Goal: Task Accomplishment & Management: Use online tool/utility

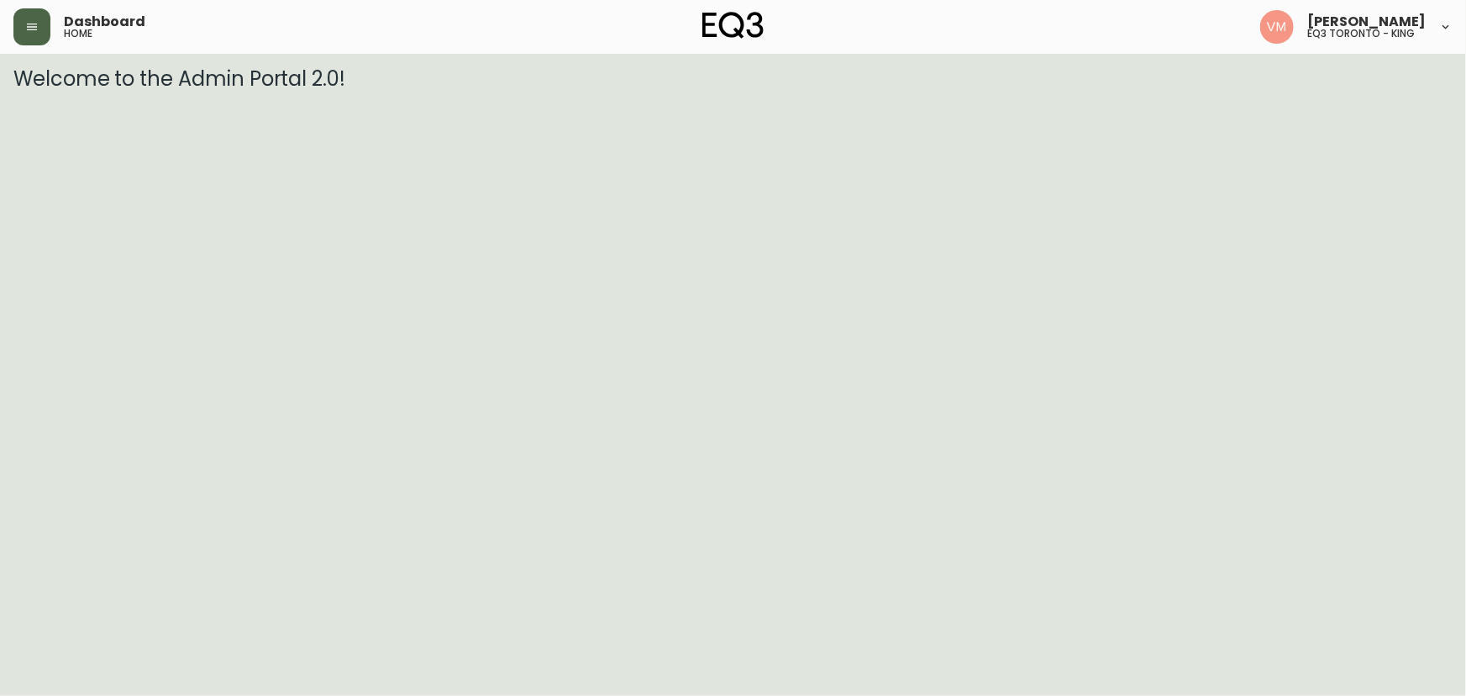
click at [44, 14] on button "button" at bounding box center [31, 26] width 37 height 37
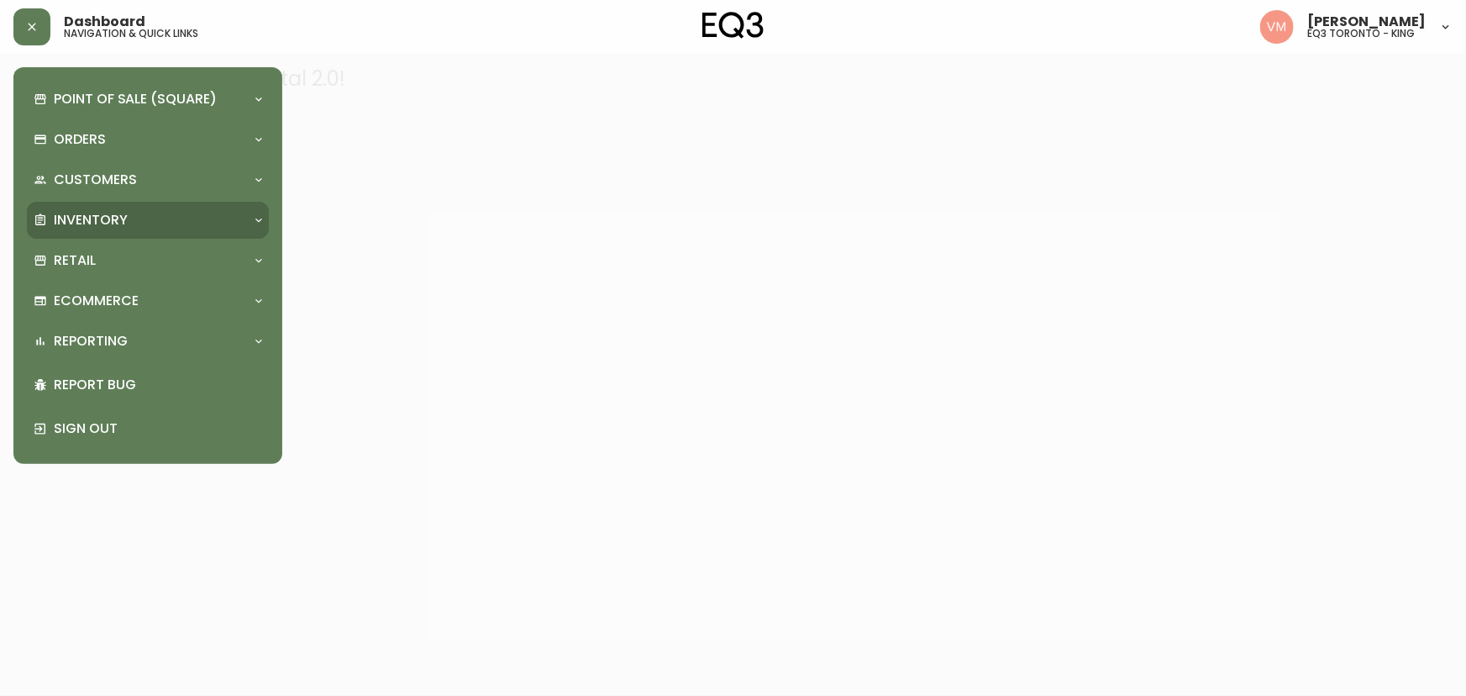
click at [75, 216] on p "Inventory" at bounding box center [91, 220] width 74 height 18
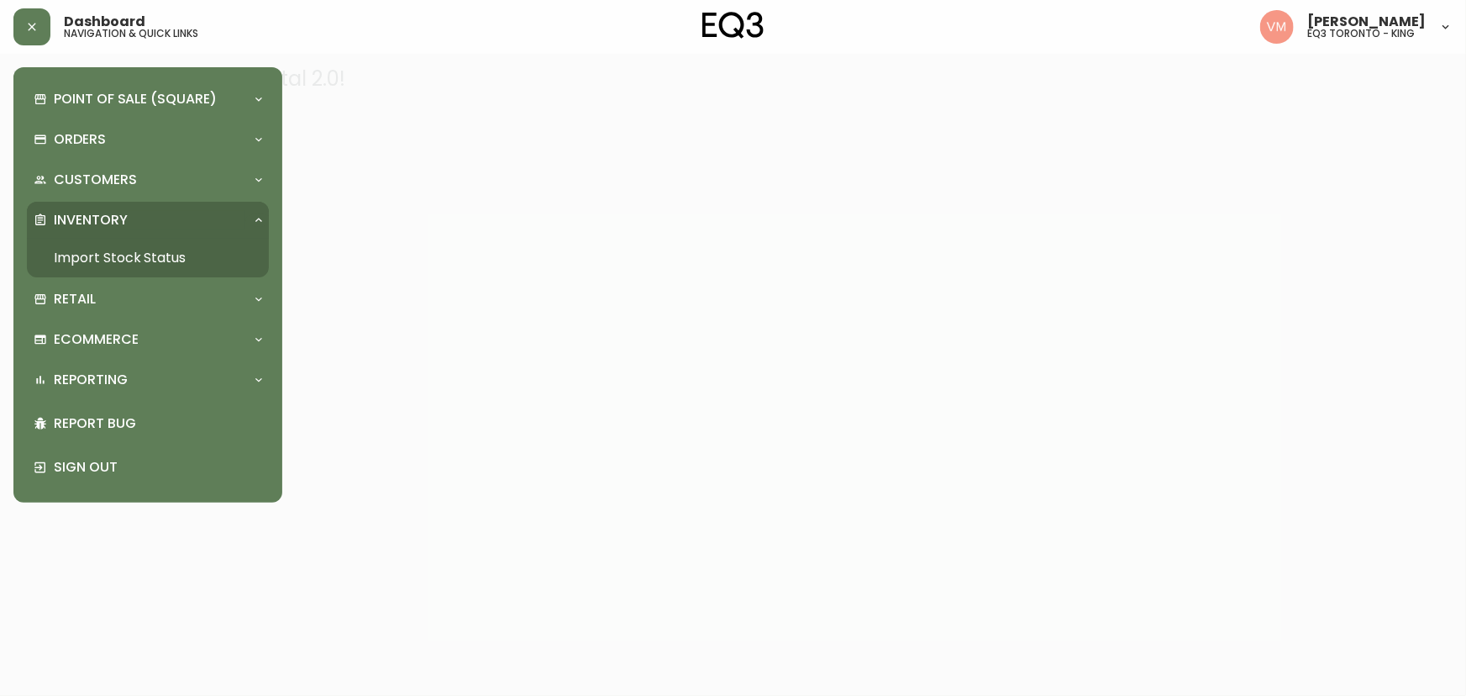
click at [156, 246] on link "Import Stock Status" at bounding box center [148, 258] width 242 height 39
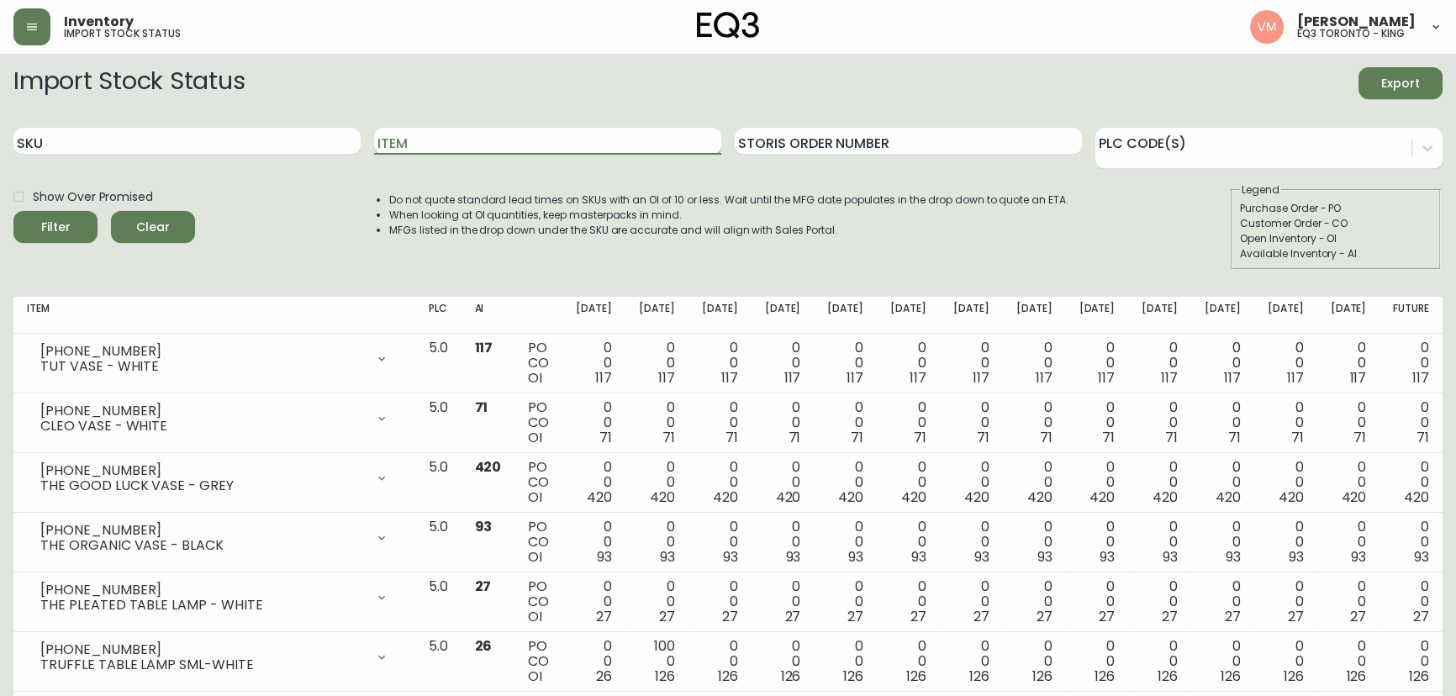
click at [481, 145] on input "Item" at bounding box center [547, 141] width 347 height 27
type input "[PERSON_NAME]"
click at [13, 211] on button "Filter" at bounding box center [55, 227] width 84 height 32
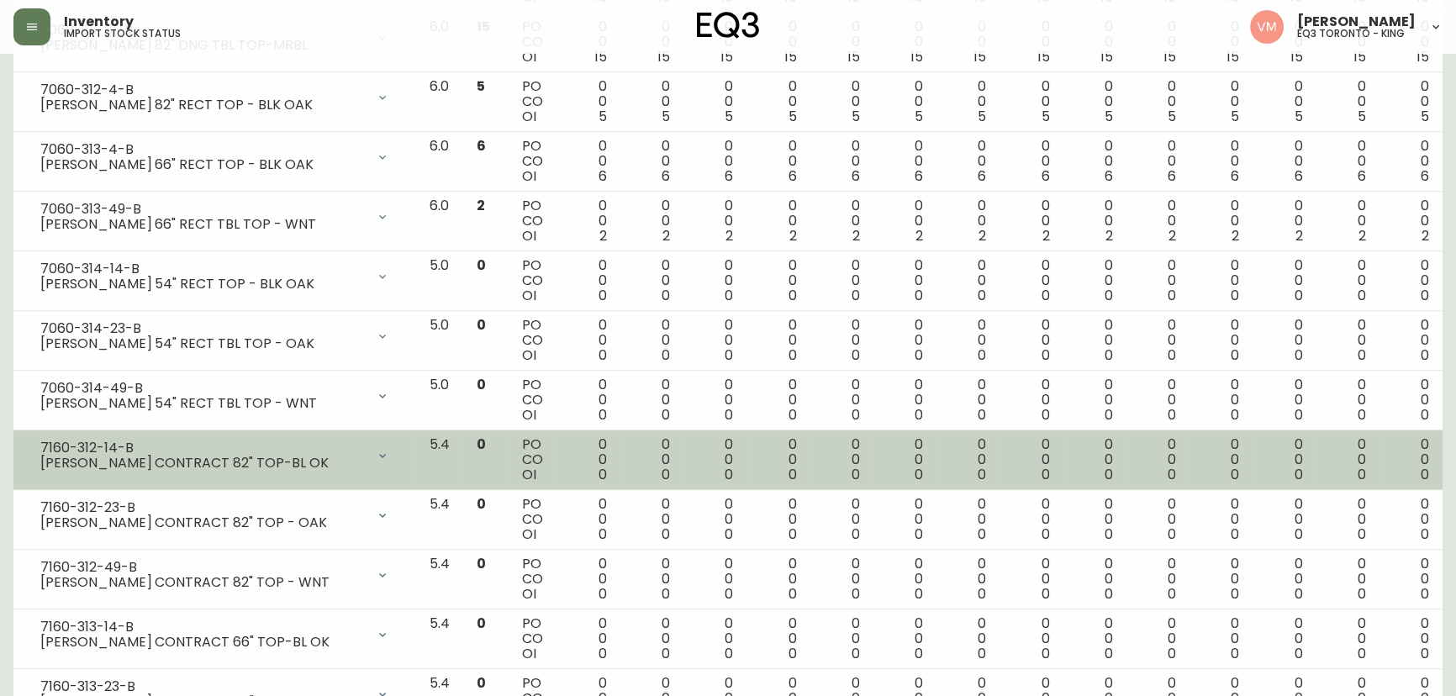
scroll to position [1275, 0]
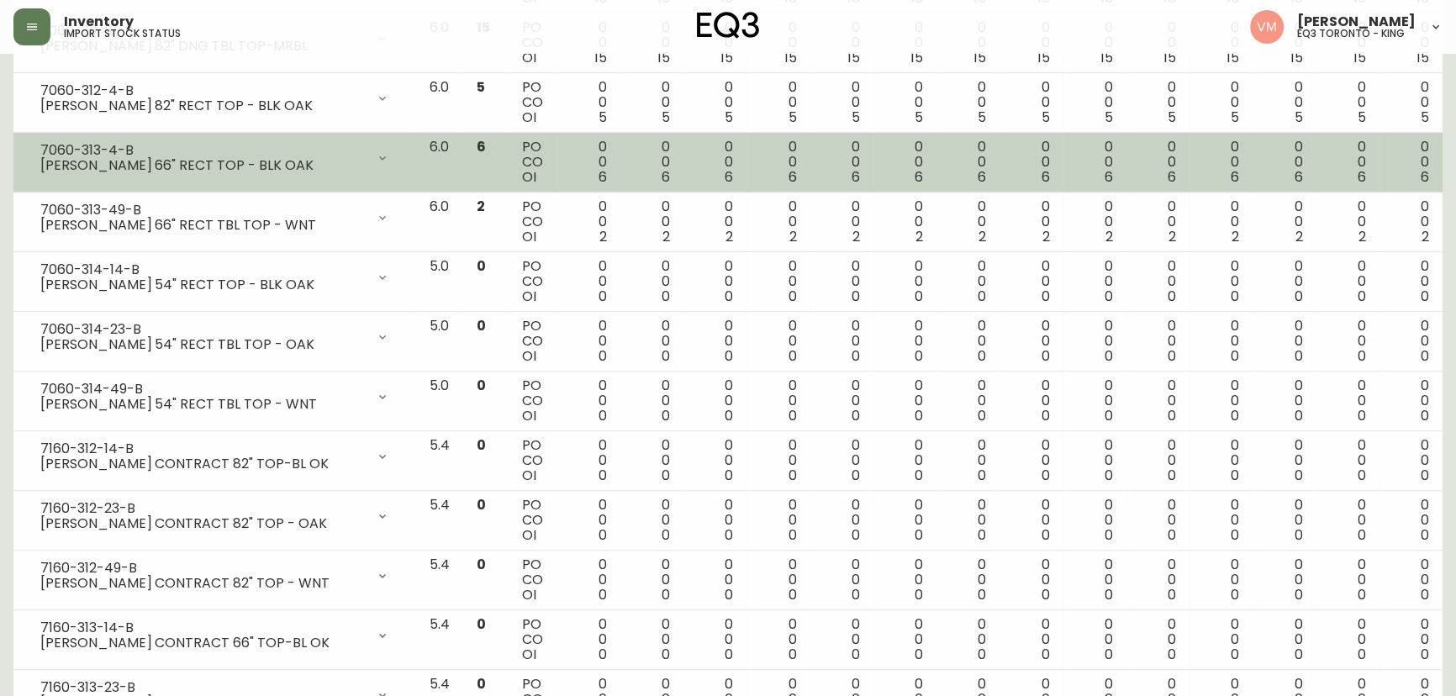
click at [186, 168] on div "[PERSON_NAME] 66" RECT TOP - BLK OAK" at bounding box center [202, 165] width 325 height 15
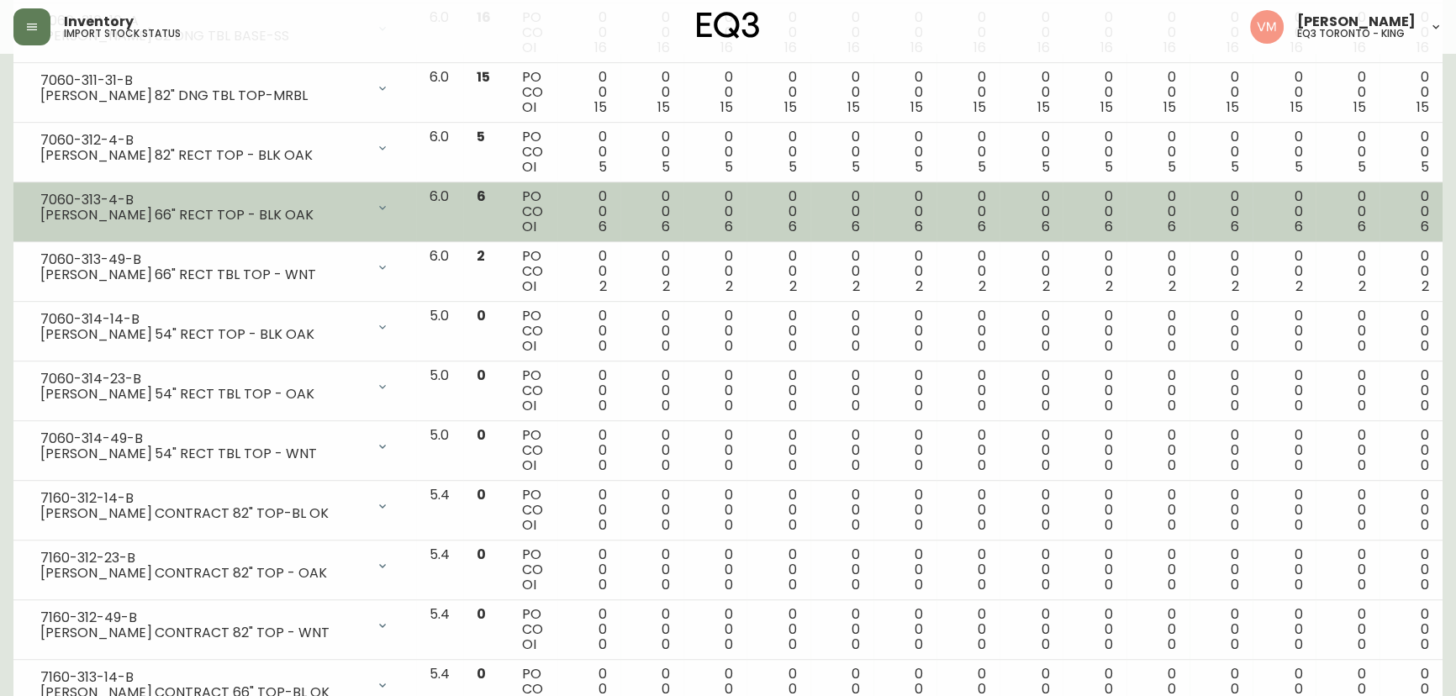
scroll to position [1198, 0]
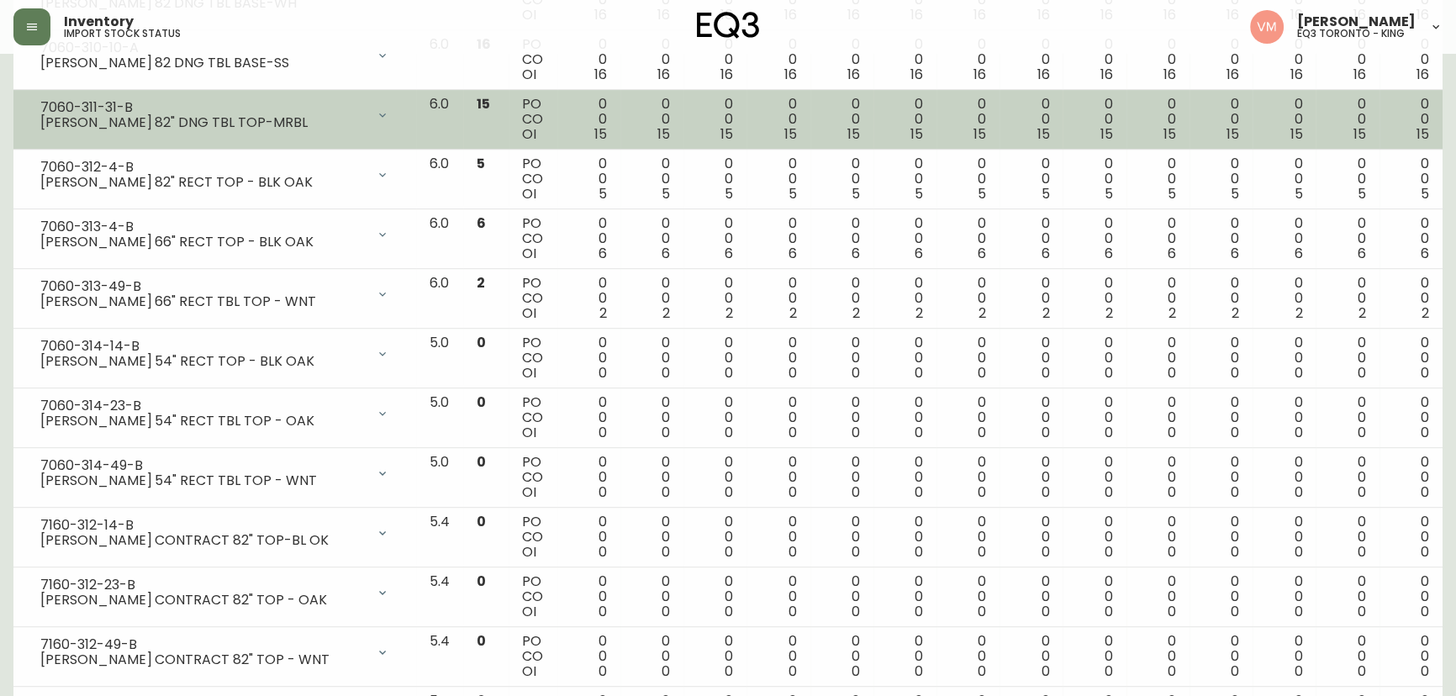
click at [206, 126] on div "[PERSON_NAME] 82" DNG TBL TOP-MRBL" at bounding box center [202, 122] width 325 height 15
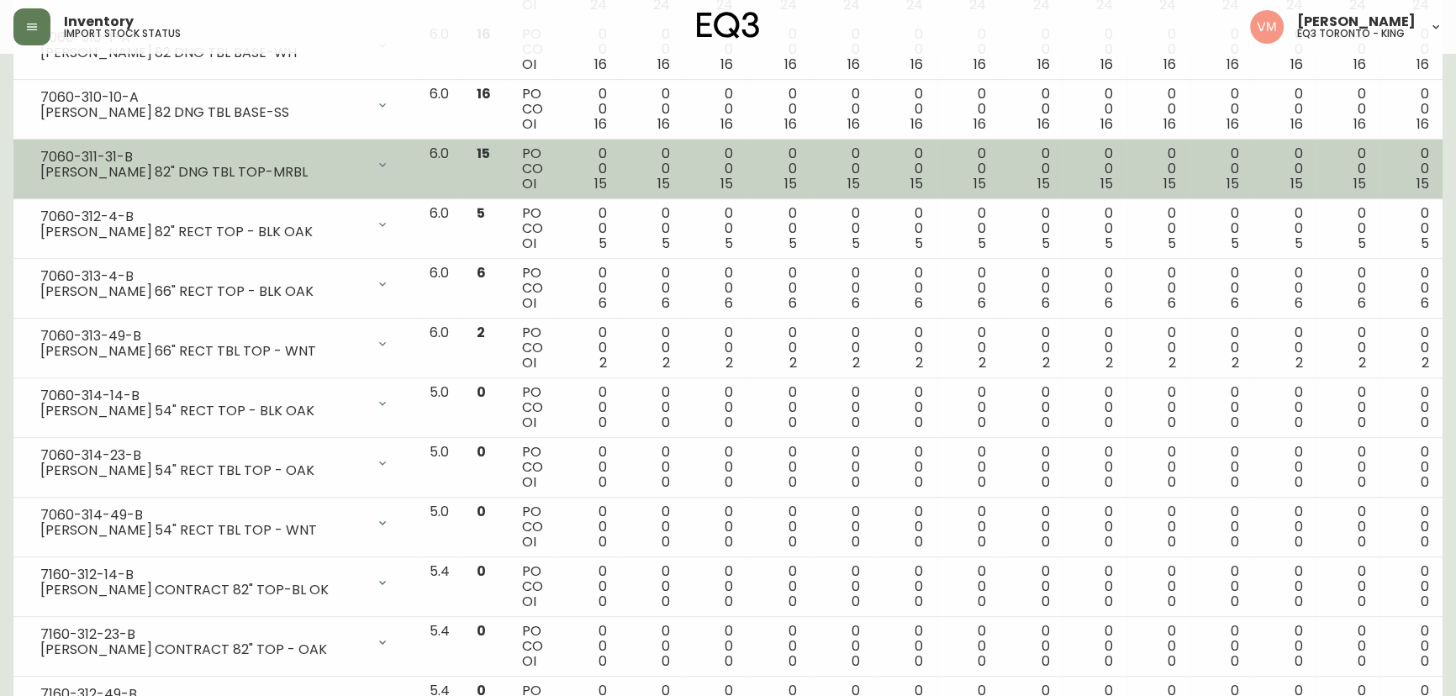
scroll to position [1122, 0]
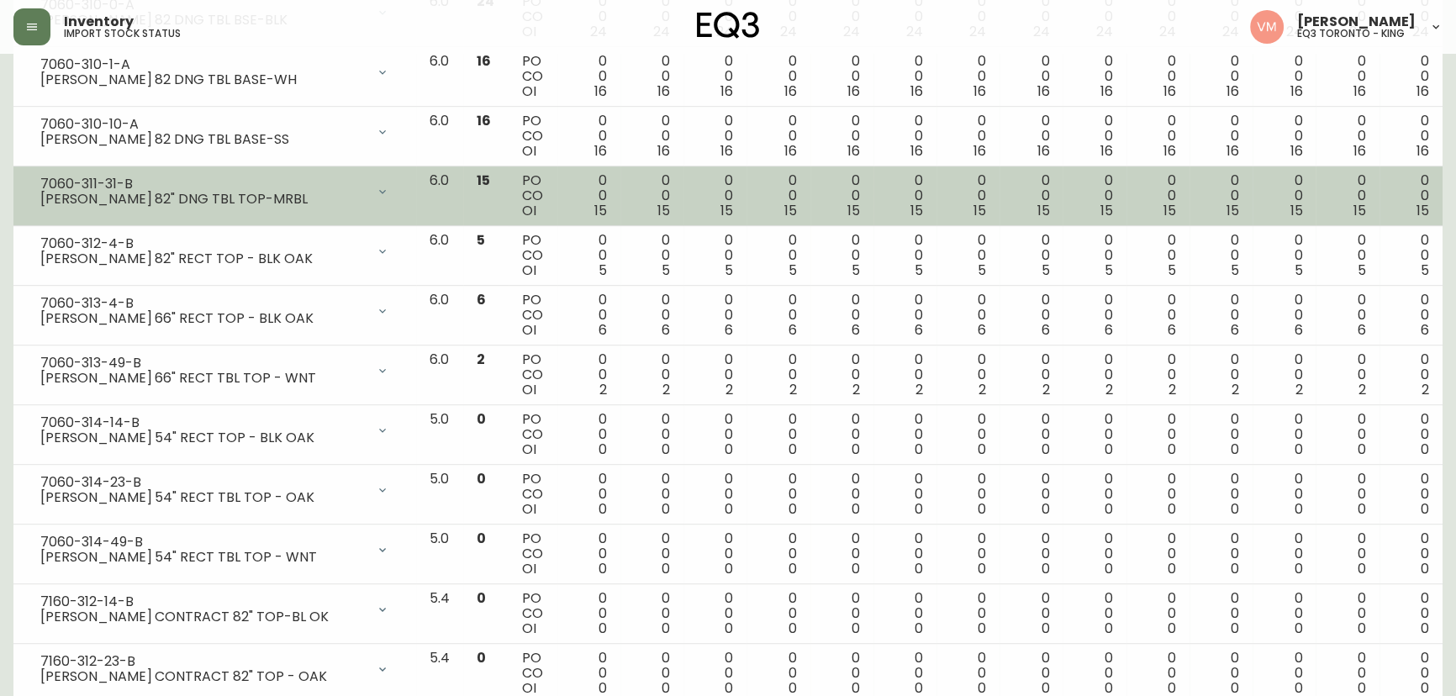
click at [205, 184] on div "7060-311-31-B" at bounding box center [202, 183] width 325 height 15
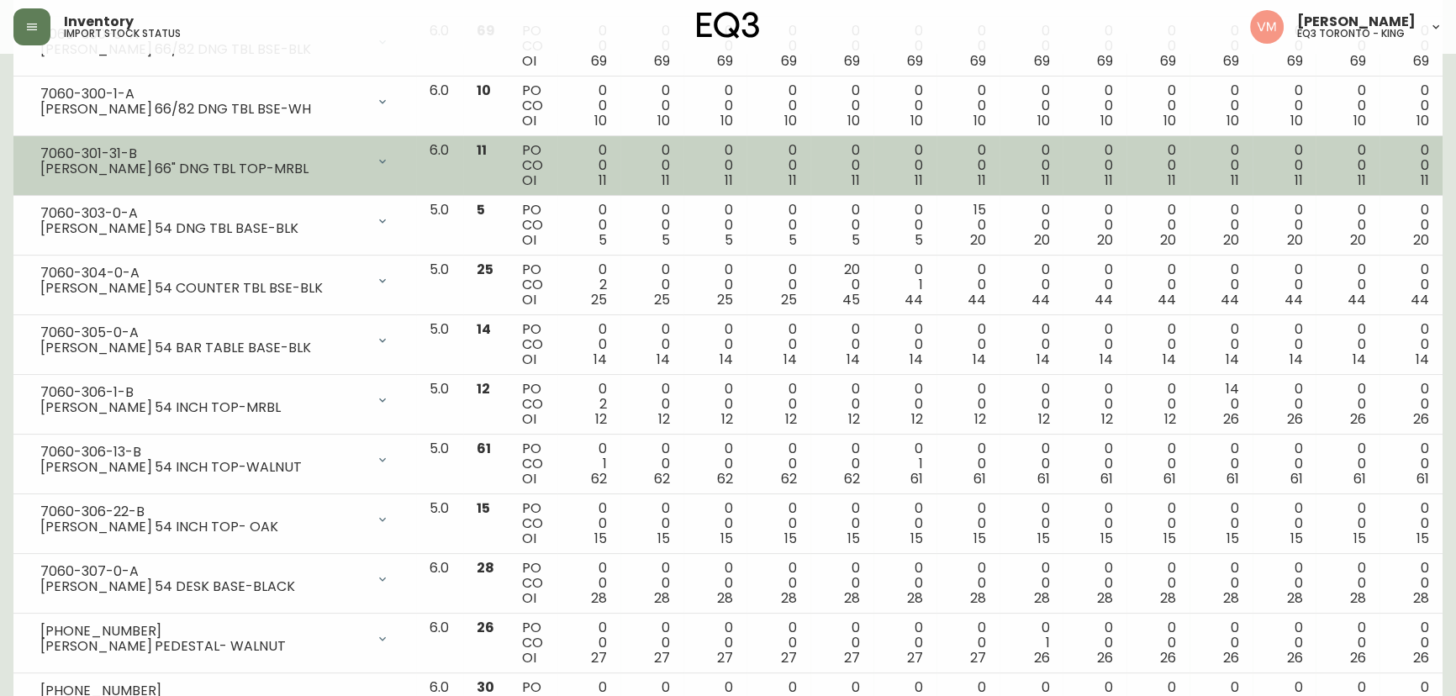
scroll to position [282, 0]
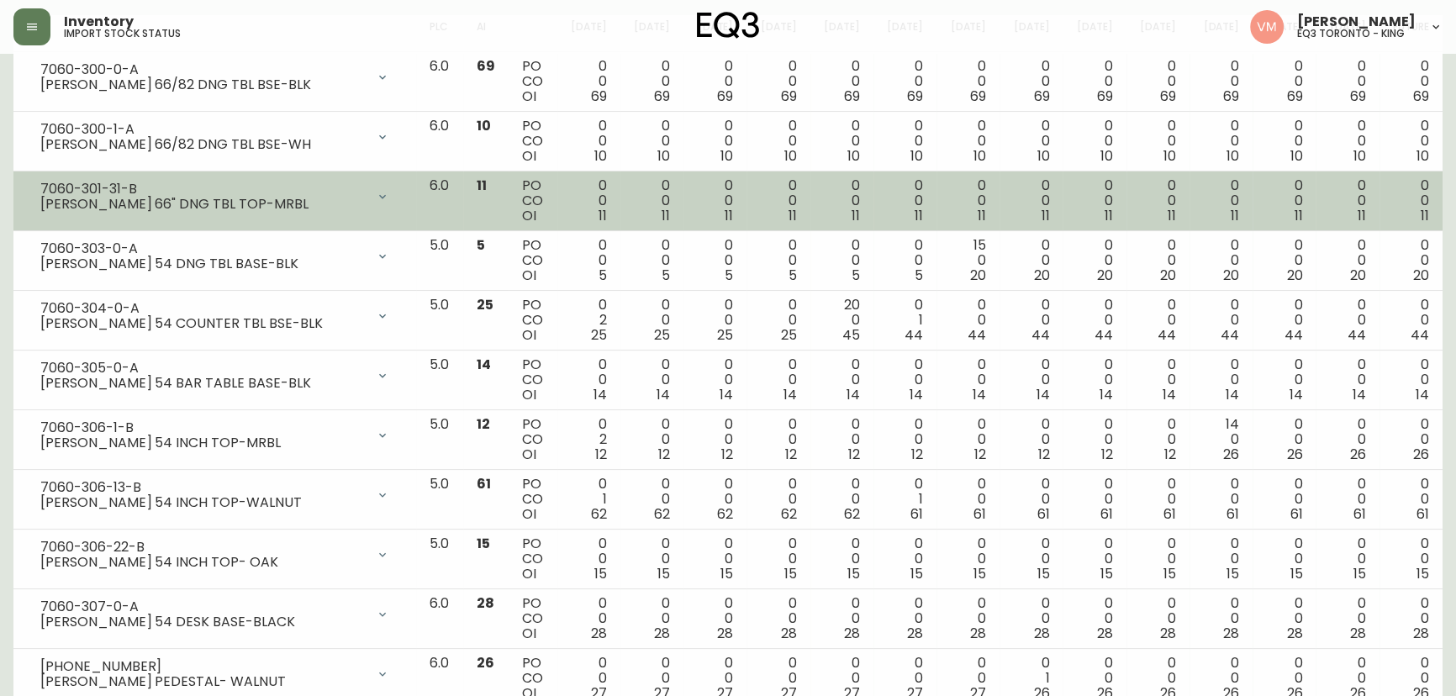
click at [216, 201] on div "[PERSON_NAME] 66" DNG TBL TOP-MRBL" at bounding box center [202, 204] width 325 height 15
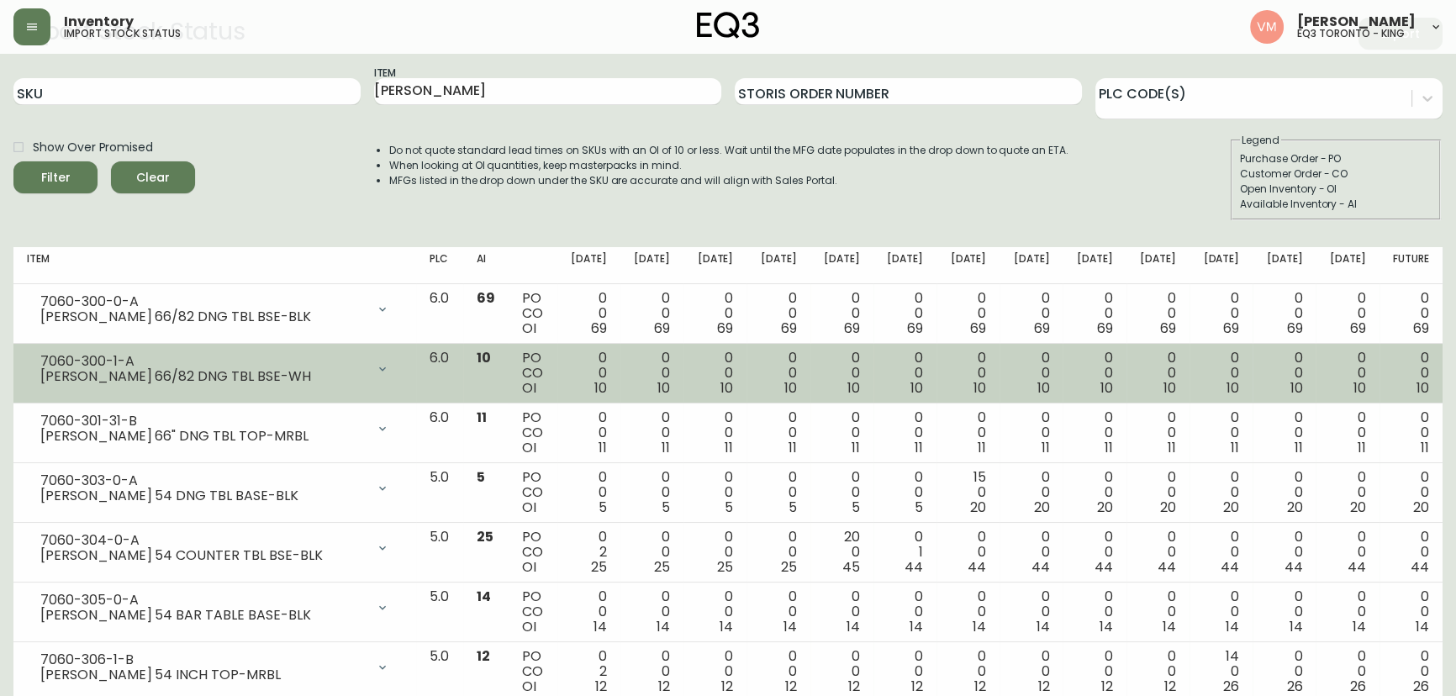
scroll to position [76, 0]
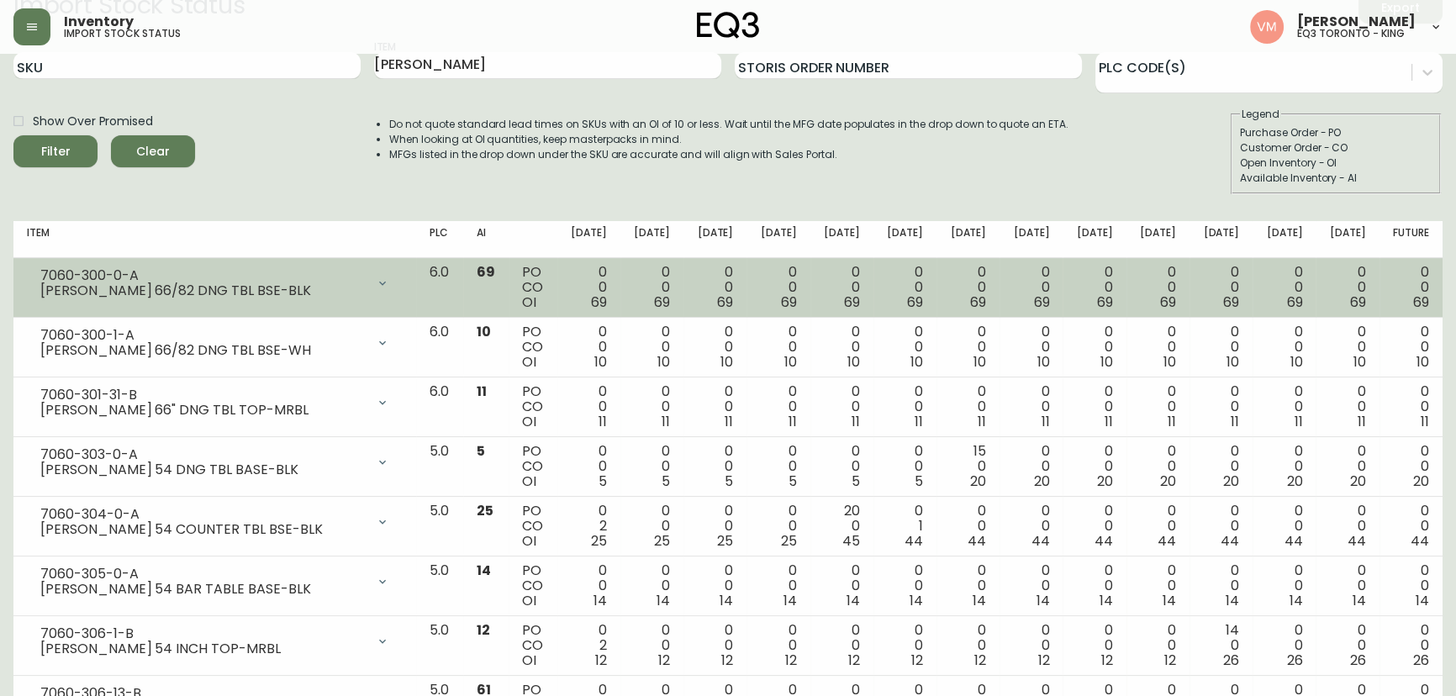
click at [175, 283] on div "[PERSON_NAME] 66/82 DNG TBL BSE-BLK" at bounding box center [202, 290] width 325 height 15
drag, startPoint x: 124, startPoint y: 276, endPoint x: 30, endPoint y: 278, distance: 93.3
click at [30, 278] on div "7060-300-0-A [PERSON_NAME] 66/82 DNG TBL BSE-BLK" at bounding box center [215, 283] width 376 height 37
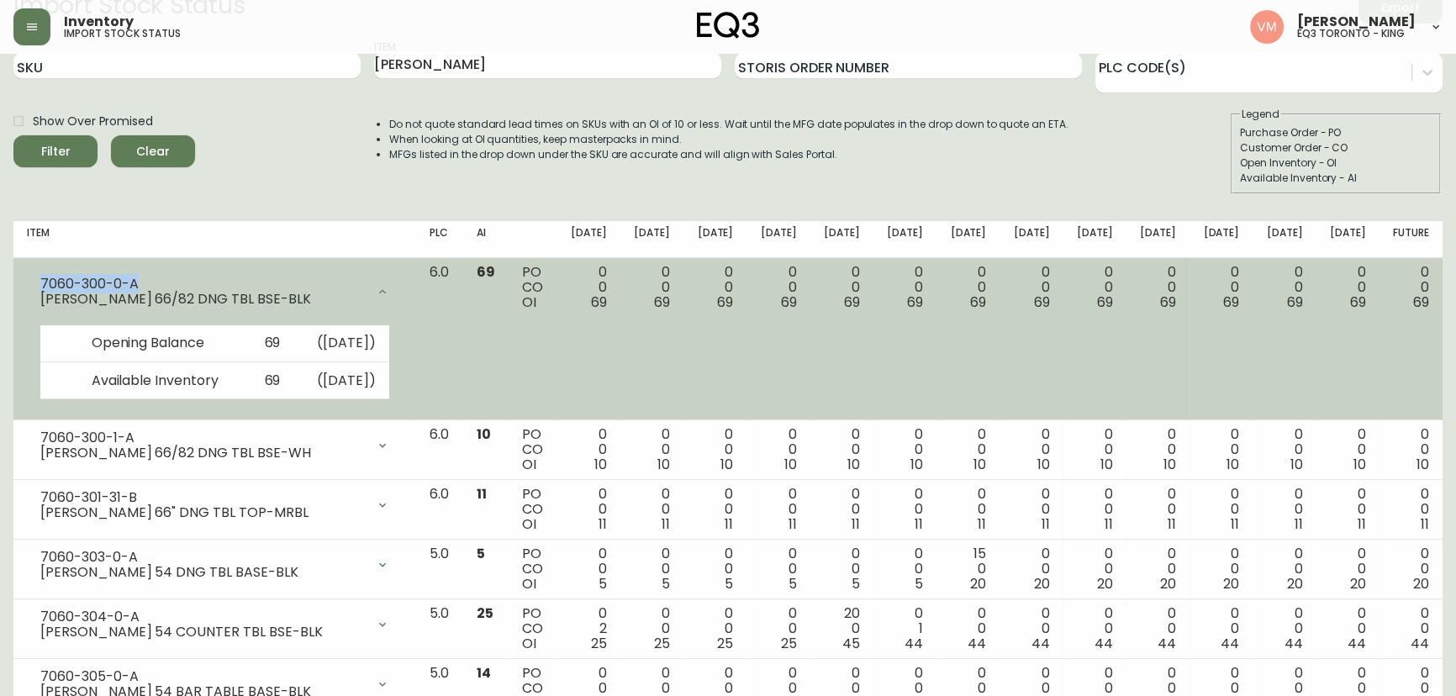
copy div "7060-300-0-A"
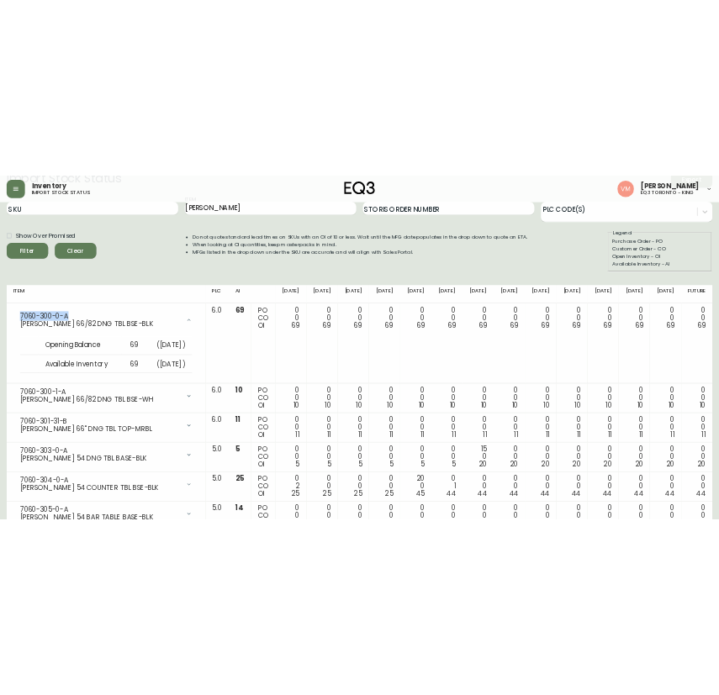
scroll to position [88, 0]
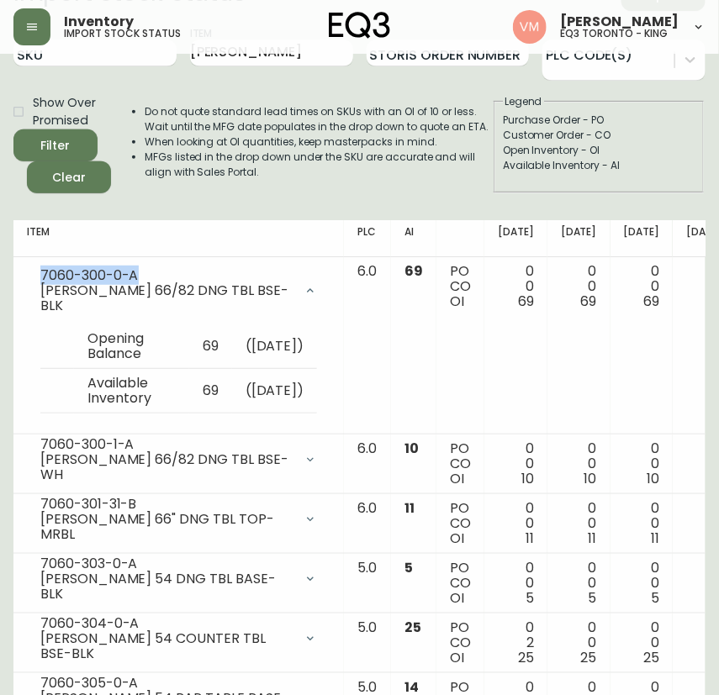
drag, startPoint x: 313, startPoint y: 235, endPoint x: 308, endPoint y: 219, distance: 16.5
click at [311, 234] on th "Item" at bounding box center [178, 238] width 330 height 37
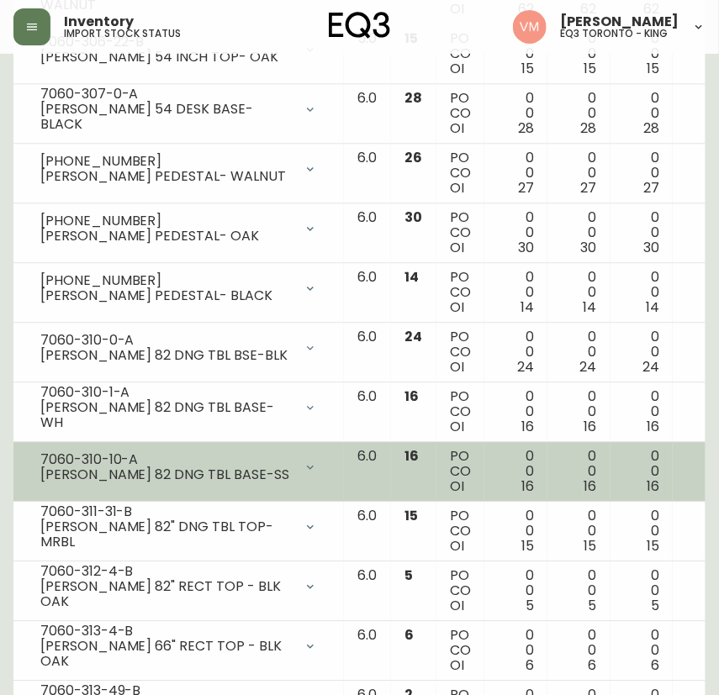
scroll to position [1069, 0]
